Goal: Task Accomplishment & Management: Manage account settings

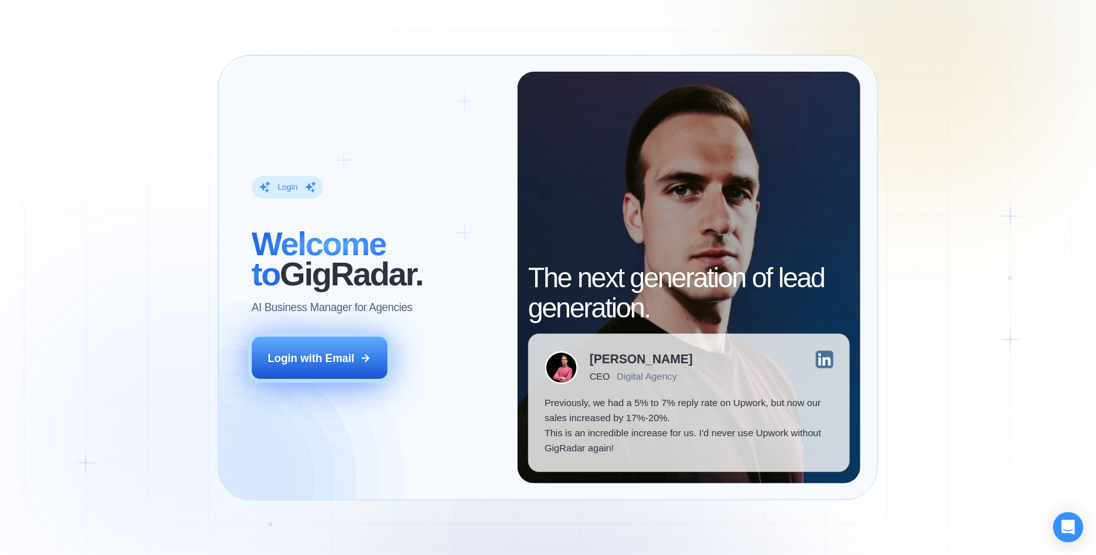
click at [320, 358] on div "Login with Email" at bounding box center [311, 358] width 87 height 15
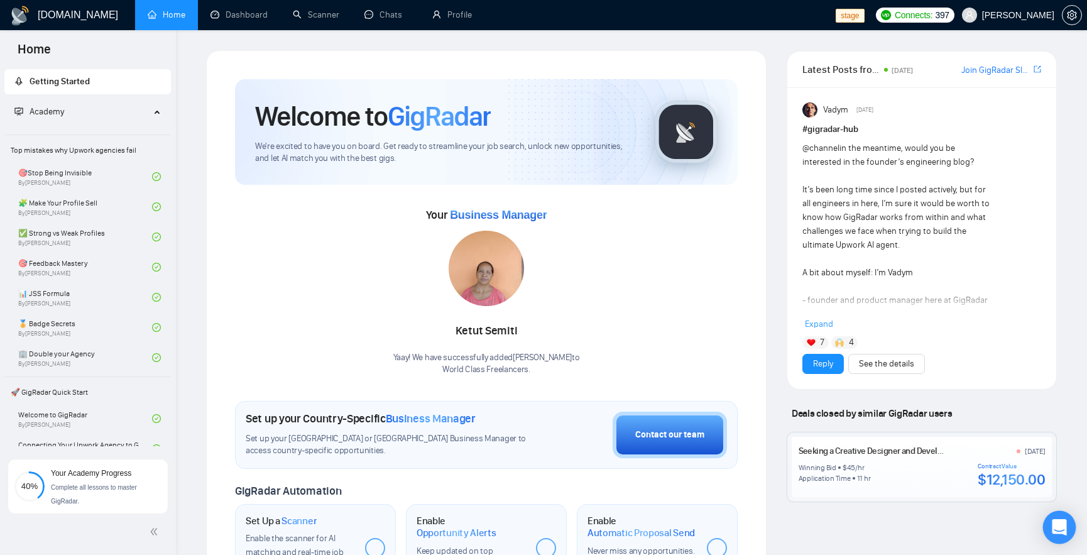
click at [1059, 535] on div "Open Intercom Messenger" at bounding box center [1059, 527] width 33 height 33
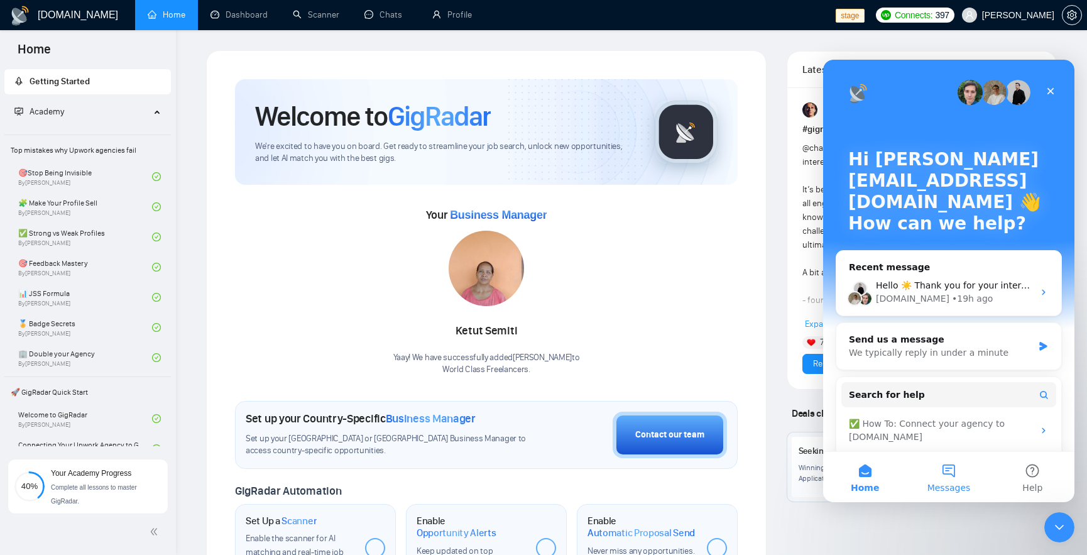
click at [949, 471] on button "Messages" at bounding box center [948, 477] width 84 height 50
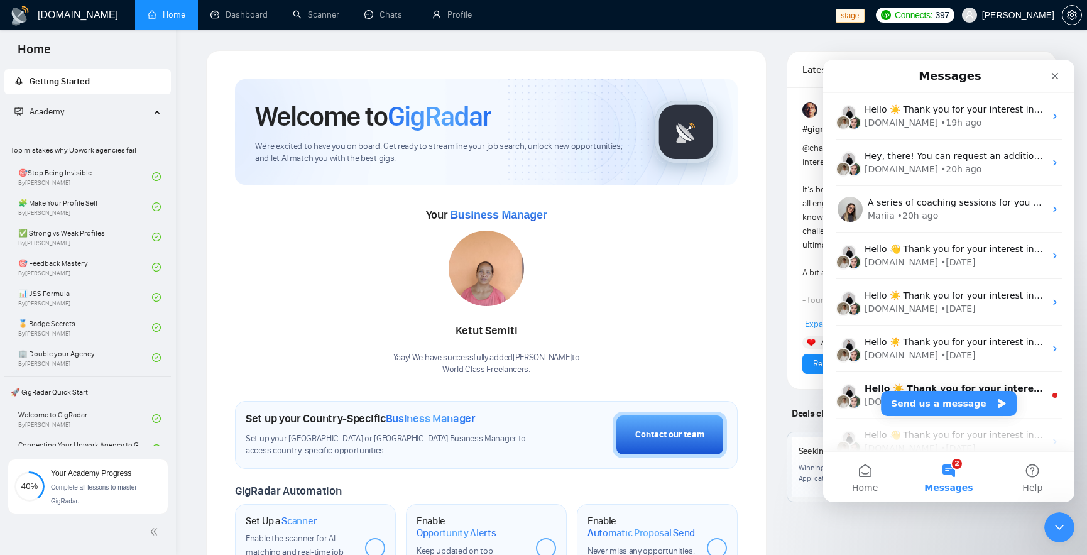
click at [942, 472] on button "2 Messages" at bounding box center [948, 477] width 84 height 50
click at [1001, 36] on div "GigRadar.io Home Dashboard Scanner Chats Profile stage Connects: 397 Robert O'K…" at bounding box center [631, 491] width 911 height 982
click at [1025, 15] on span "Robert O'Kruk" at bounding box center [1018, 15] width 72 height 0
click at [1056, 77] on icon "Close" at bounding box center [1055, 76] width 7 height 7
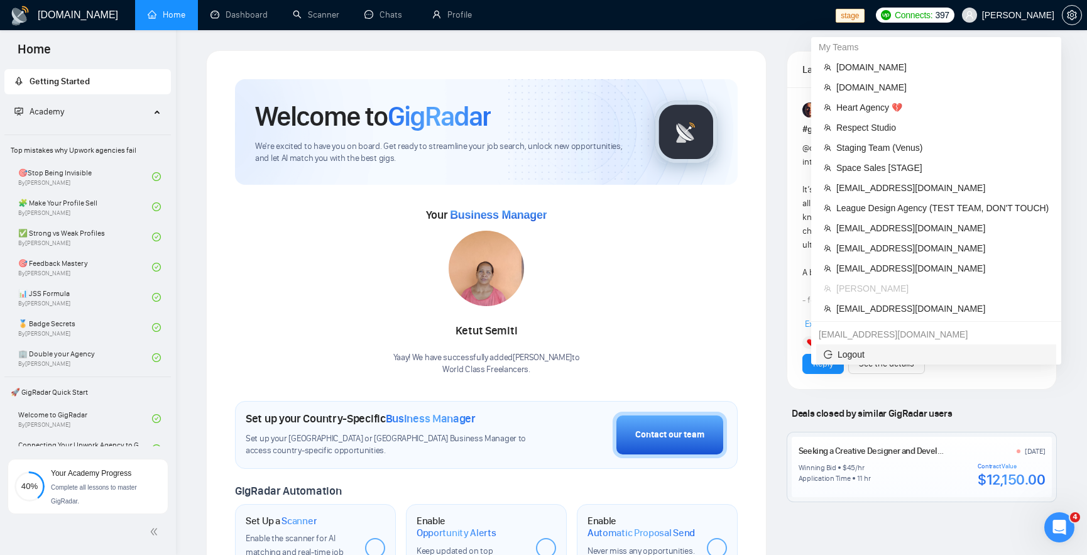
click at [864, 345] on li "Logout" at bounding box center [936, 354] width 240 height 20
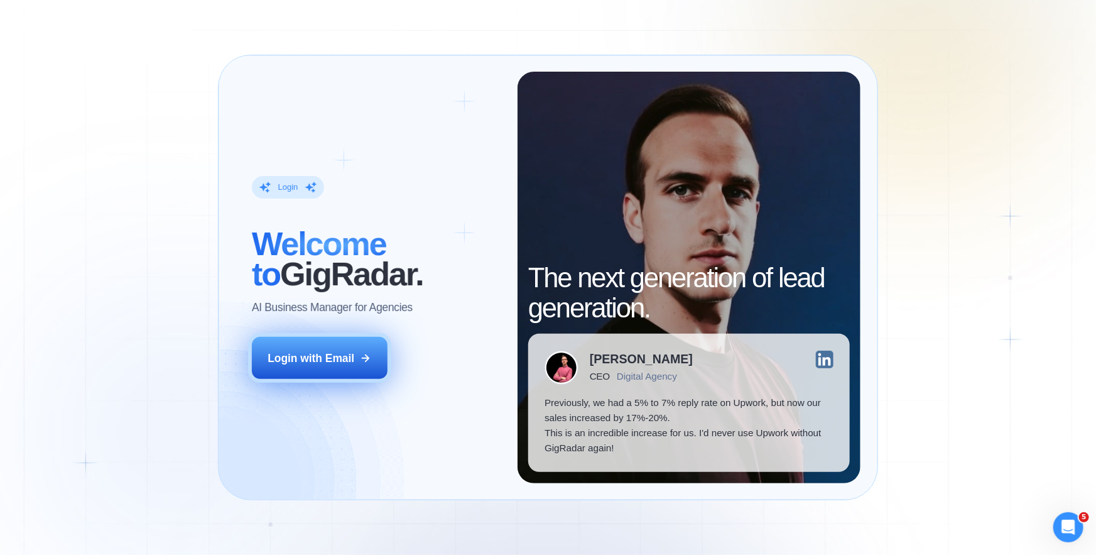
click at [299, 369] on button "Login with Email" at bounding box center [320, 358] width 136 height 43
